Goal: Navigation & Orientation: Find specific page/section

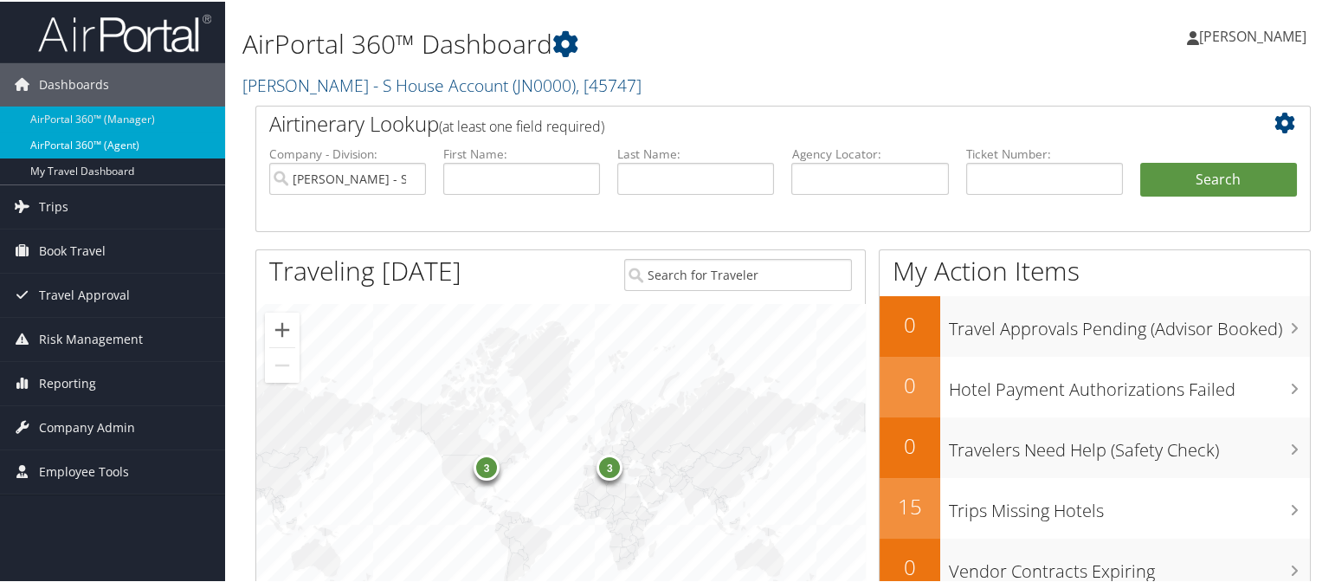
click at [128, 140] on link "AirPortal 360™ (Agent)" at bounding box center [112, 144] width 225 height 26
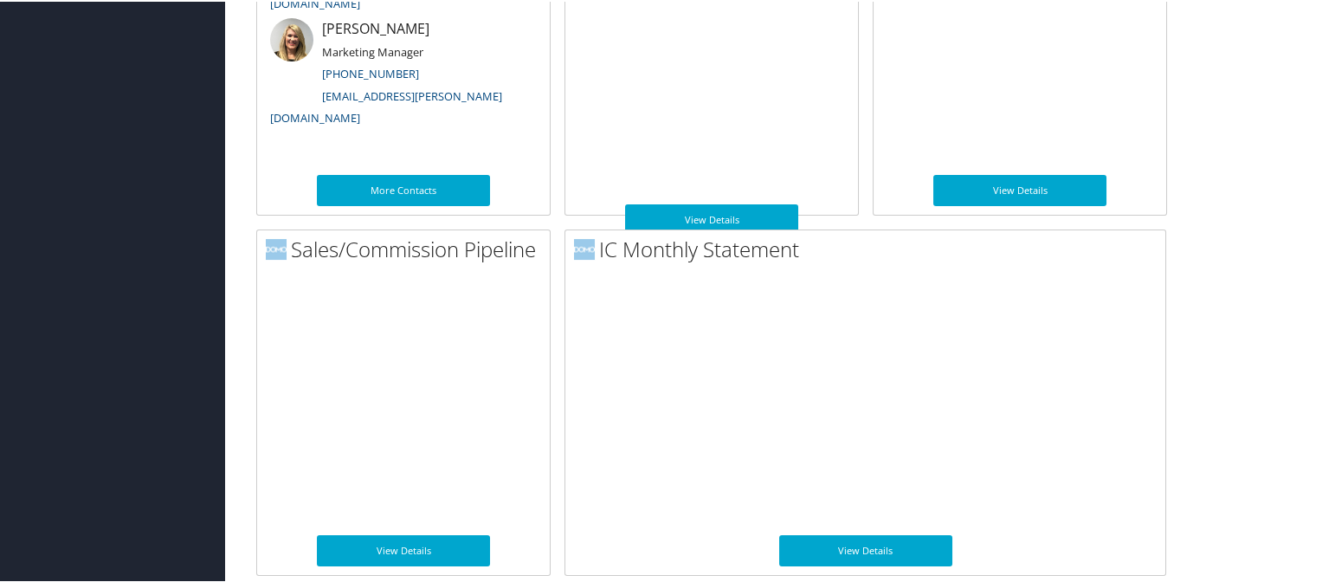
scroll to position [1048, 0]
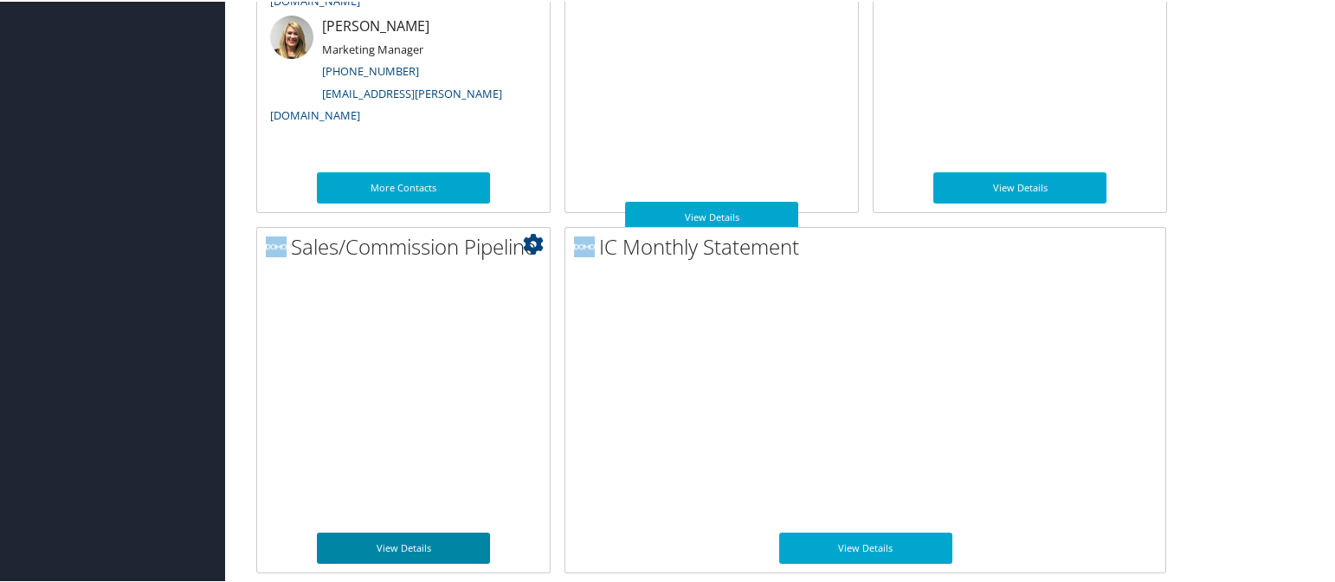
click at [388, 546] on link "View Details" at bounding box center [403, 546] width 173 height 31
